Goal: Task Accomplishment & Management: Use online tool/utility

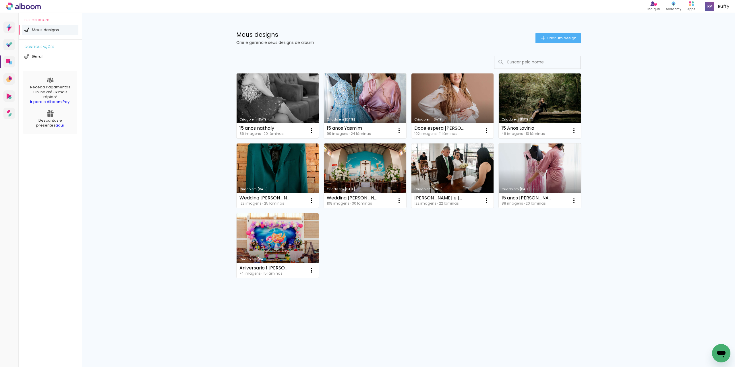
click at [280, 110] on link "Criado em [DATE]" at bounding box center [278, 106] width 82 height 65
